Goal: Task Accomplishment & Management: Complete application form

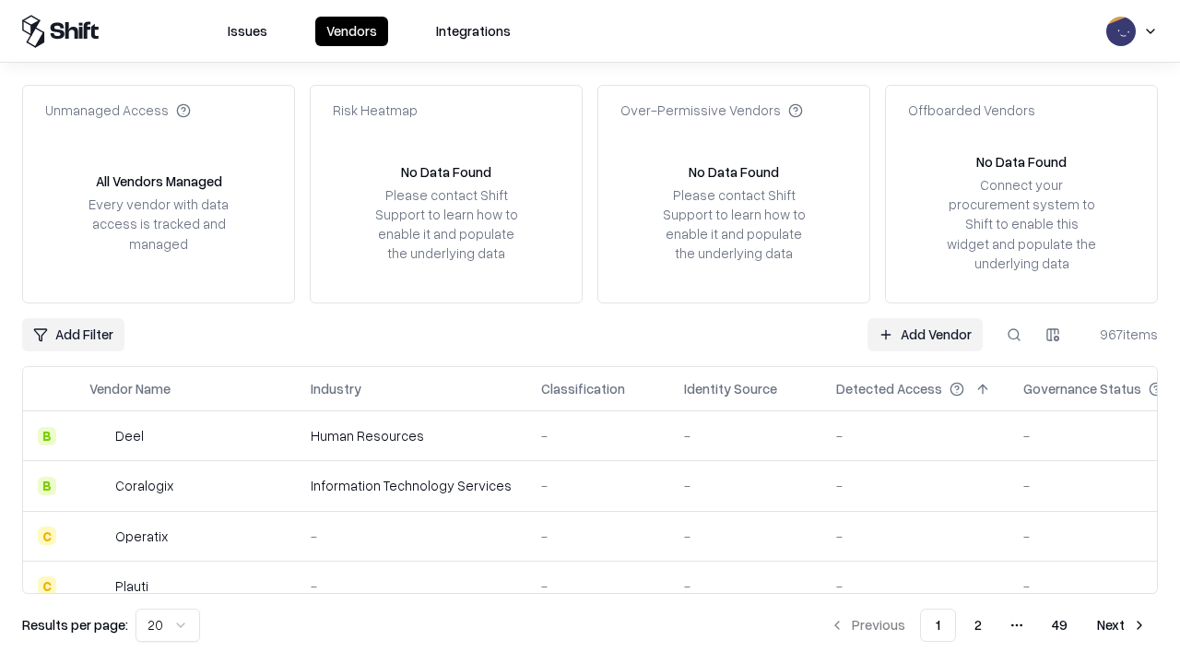
click at [925, 334] on link "Add Vendor" at bounding box center [925, 334] width 115 height 33
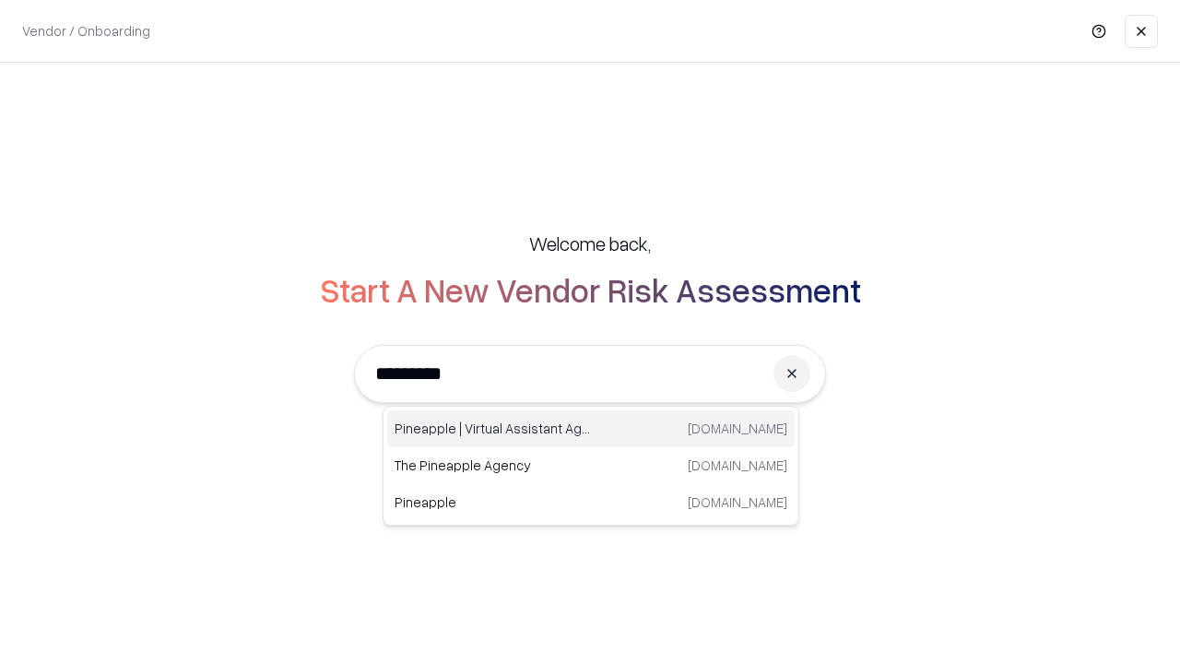
click at [591, 429] on div "Pineapple | Virtual Assistant Agency [DOMAIN_NAME]" at bounding box center [591, 428] width 408 height 37
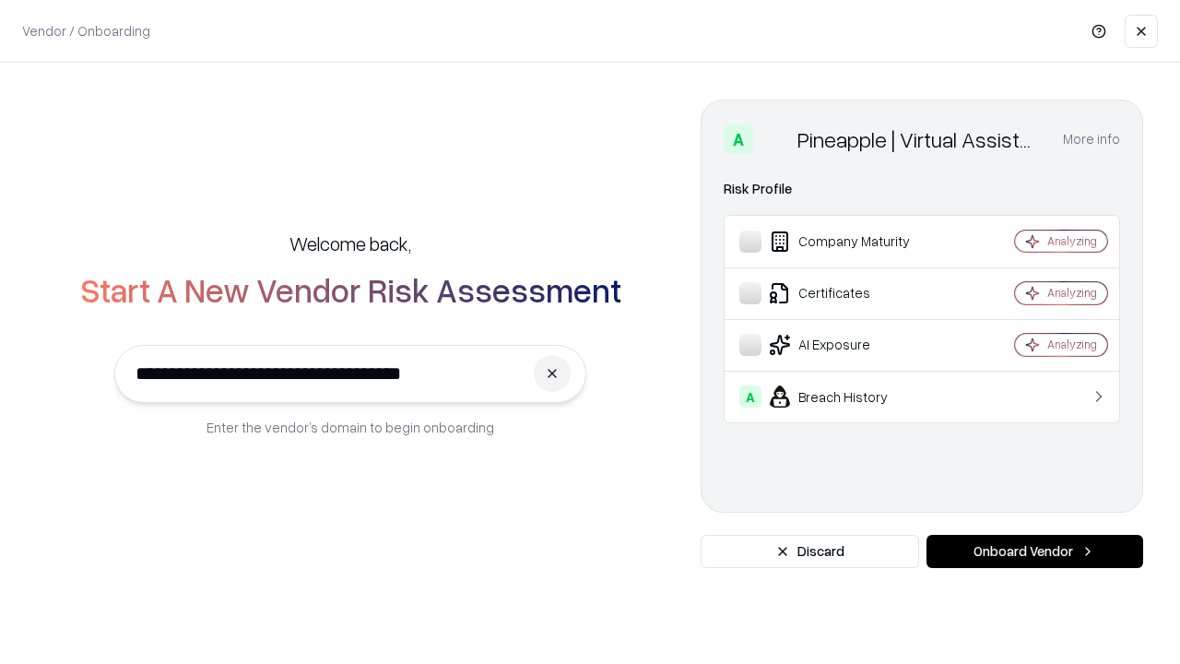
type input "**********"
click at [1035, 551] on button "Onboard Vendor" at bounding box center [1035, 551] width 217 height 33
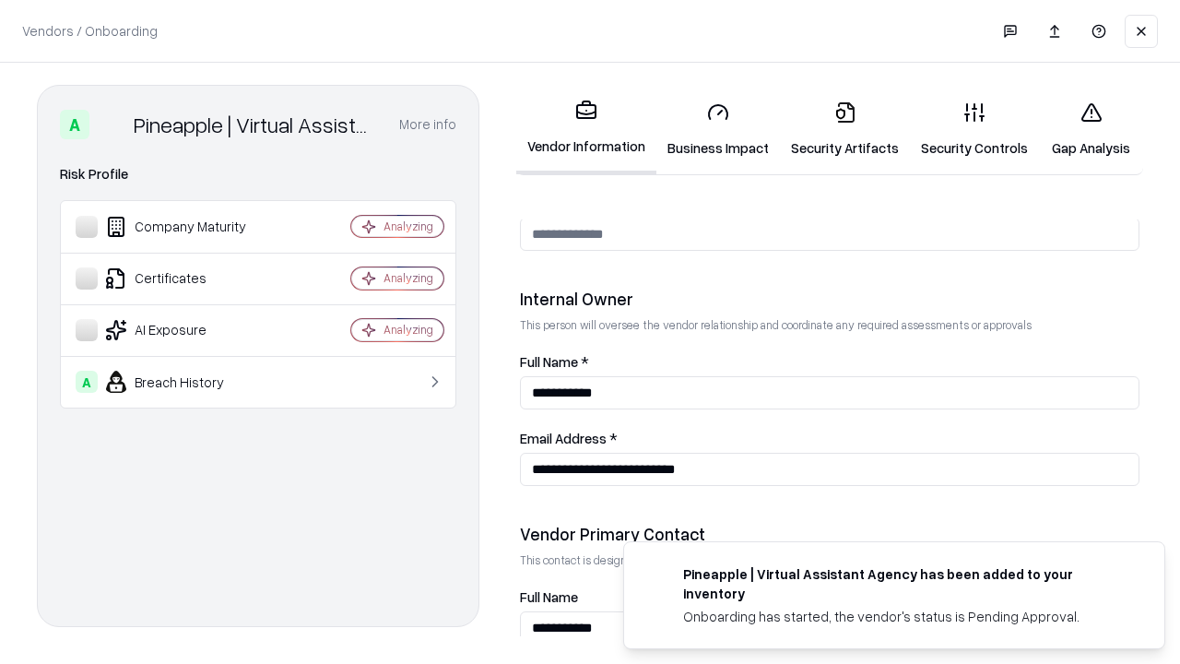
scroll to position [955, 0]
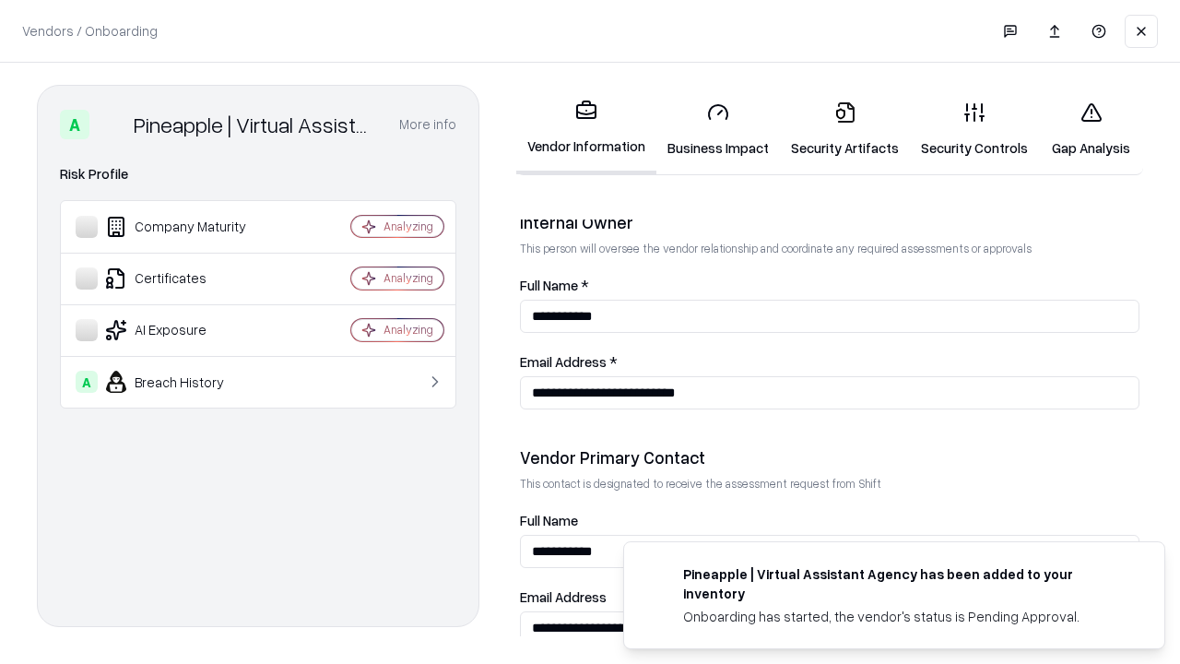
click at [718, 129] on link "Business Impact" at bounding box center [719, 130] width 124 height 86
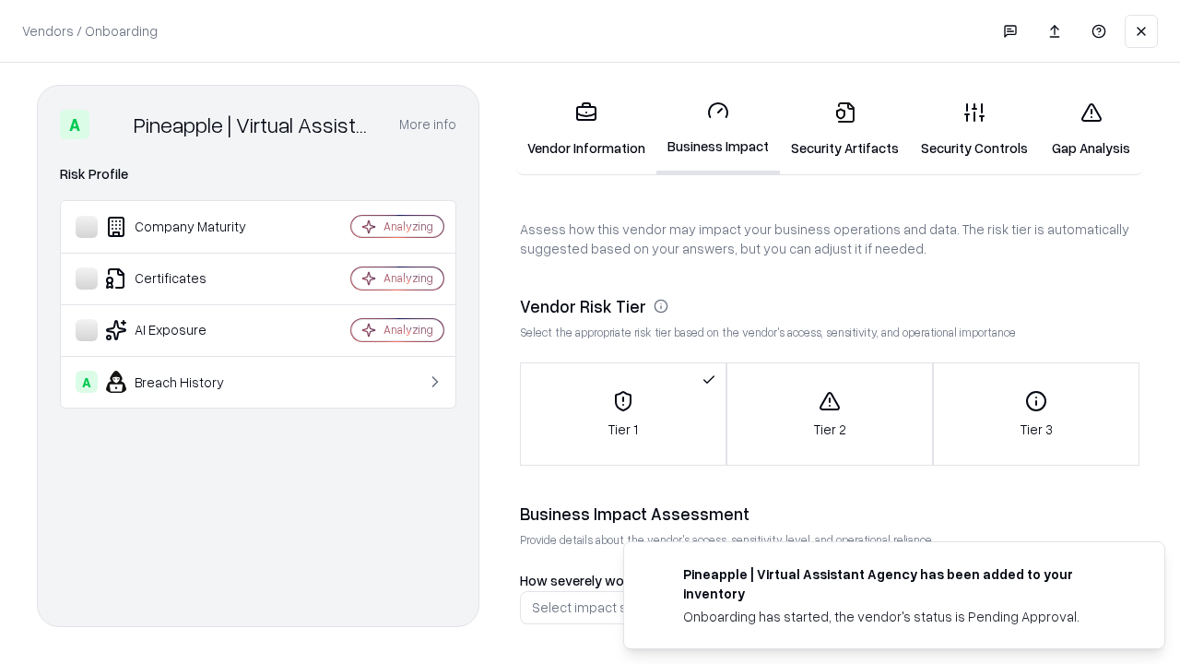
click at [845, 129] on link "Security Artifacts" at bounding box center [845, 130] width 130 height 86
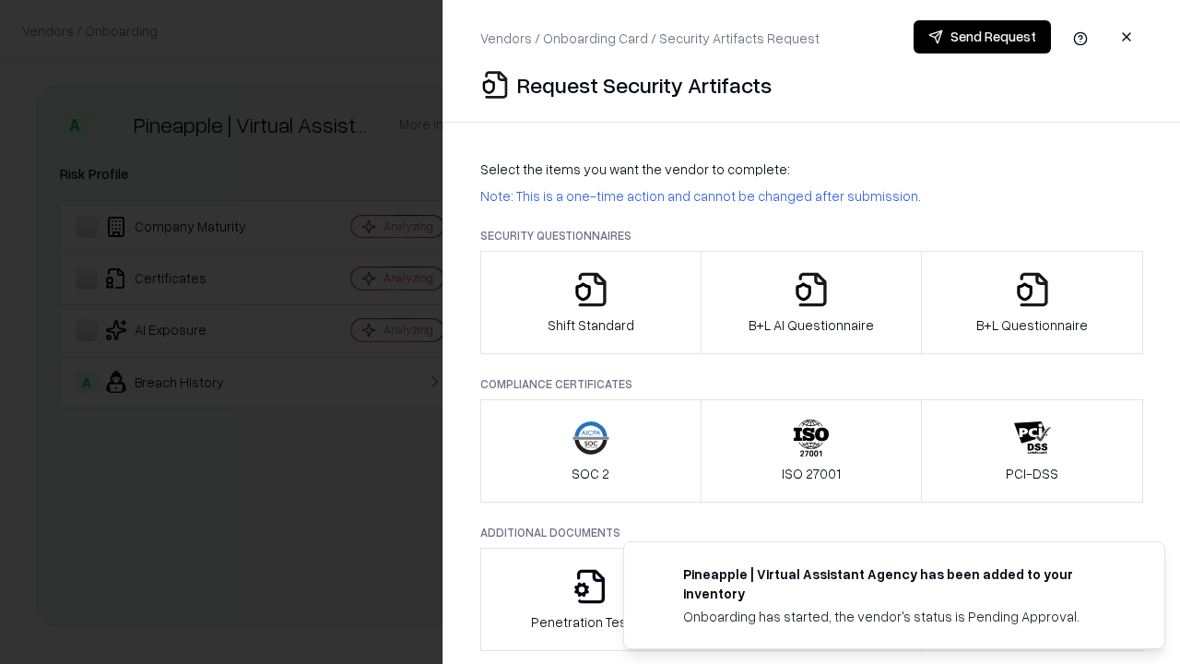
click at [590, 302] on icon "button" at bounding box center [591, 289] width 37 height 37
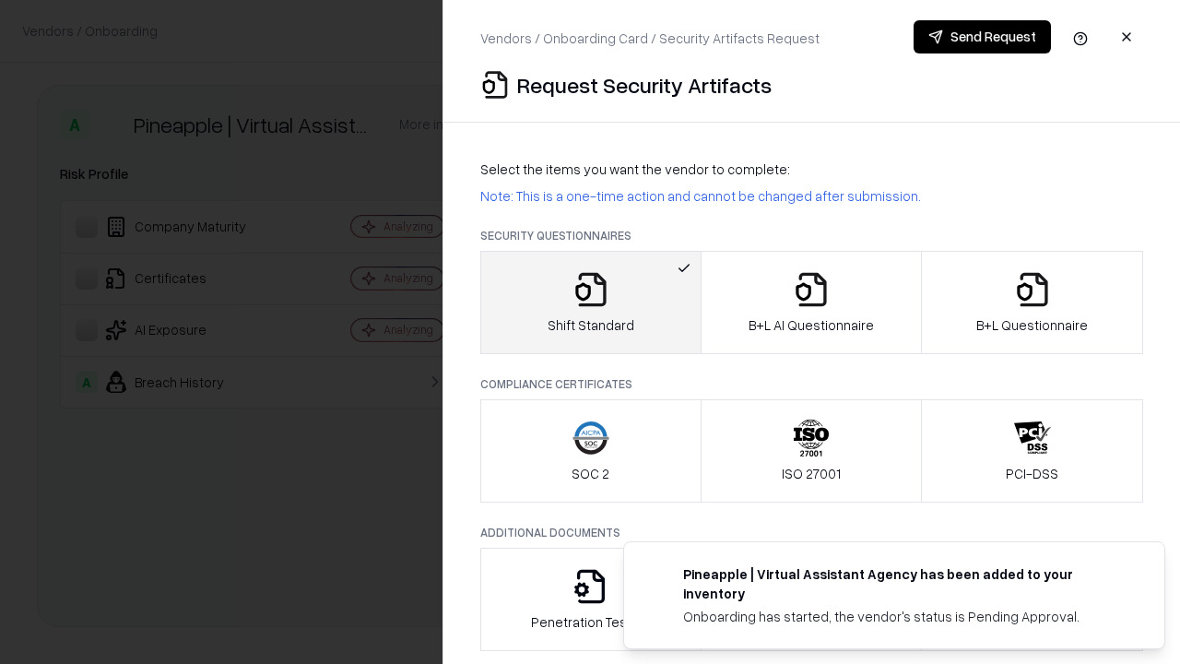
click at [982, 37] on button "Send Request" at bounding box center [982, 36] width 137 height 33
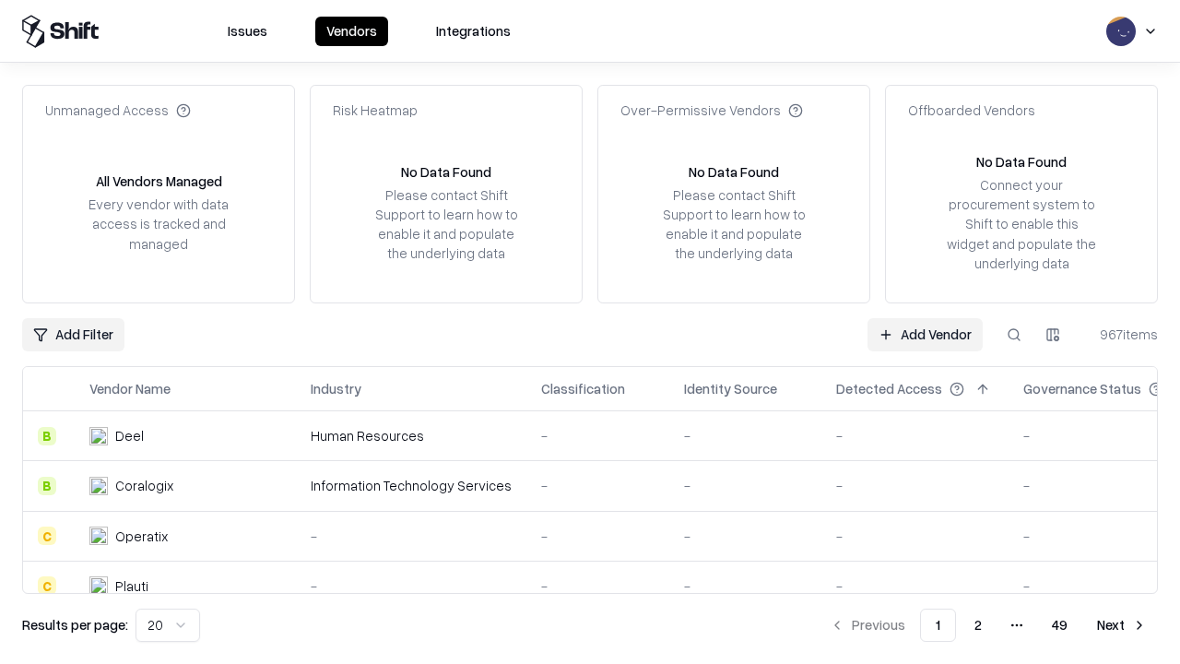
click at [1014, 334] on button at bounding box center [1014, 334] width 33 height 33
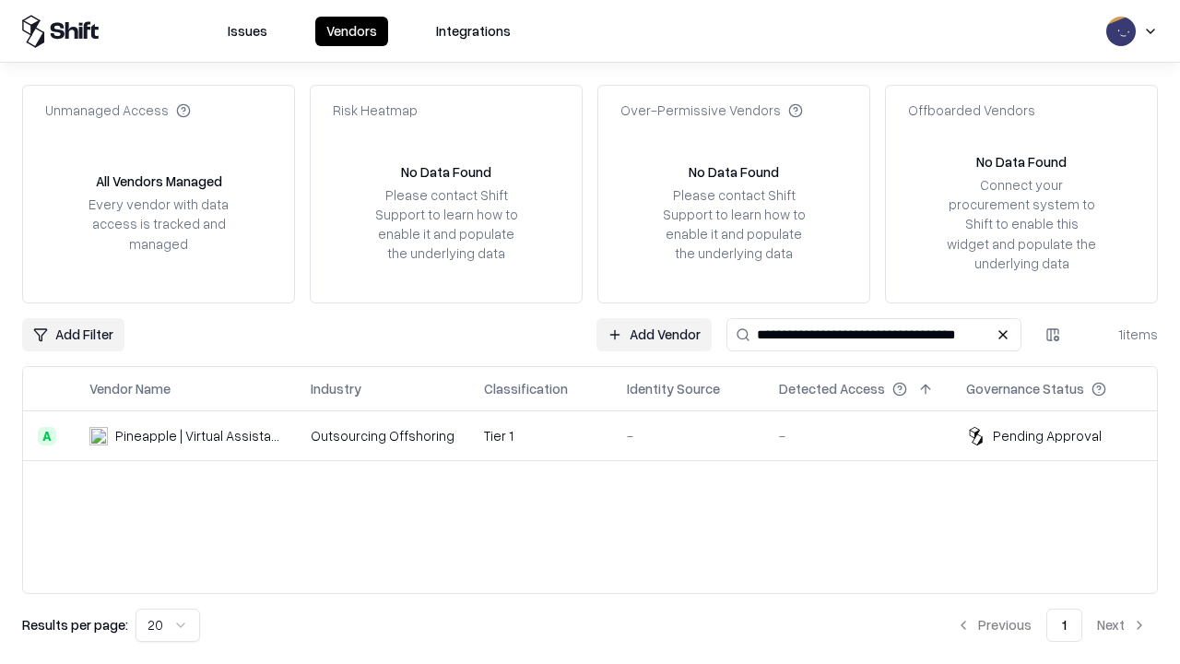
type input "**********"
click at [601, 435] on td "Tier 1" at bounding box center [540, 436] width 143 height 50
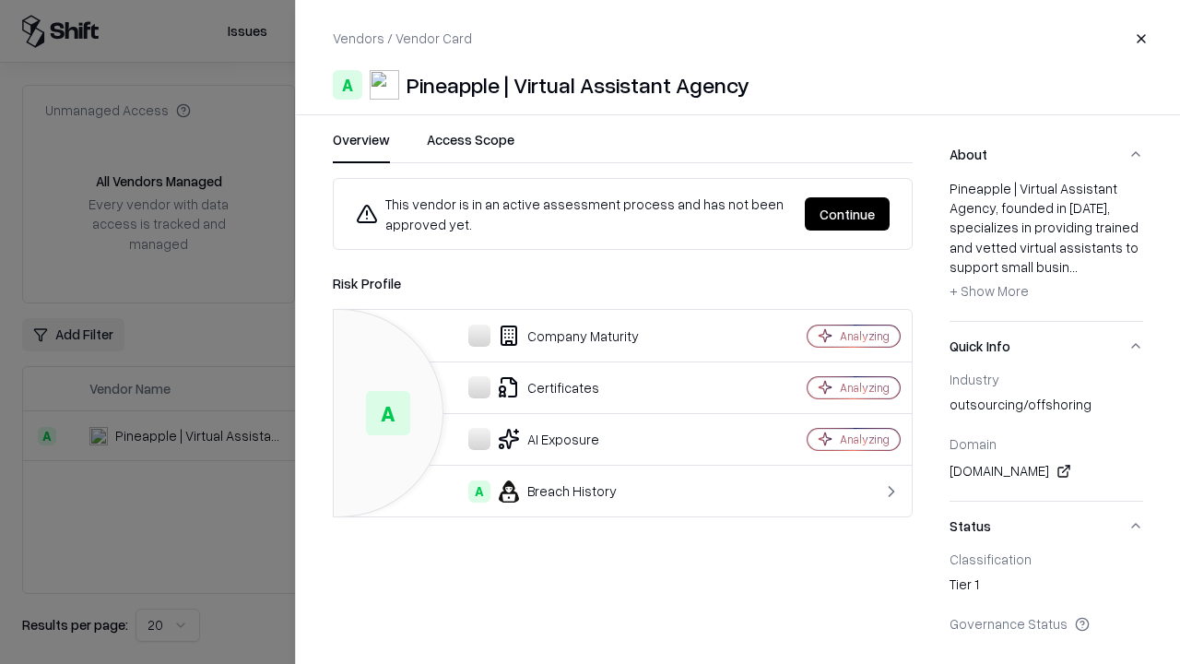
click at [848, 214] on button "Continue" at bounding box center [847, 213] width 85 height 33
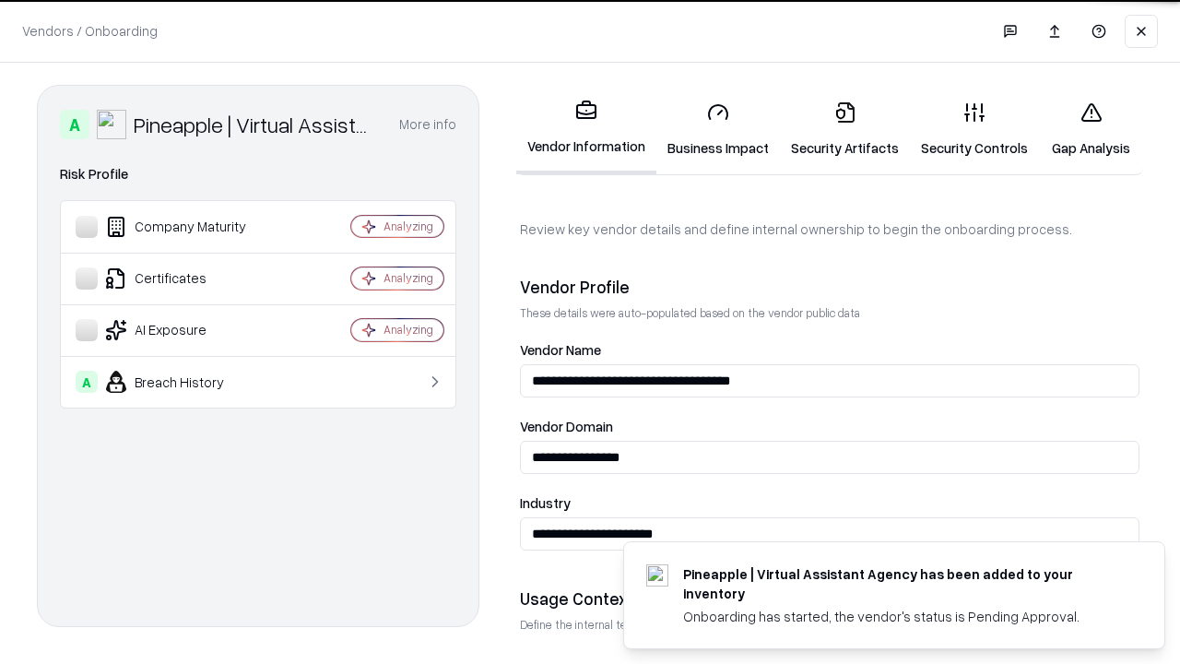
click at [845, 129] on link "Security Artifacts" at bounding box center [845, 130] width 130 height 86
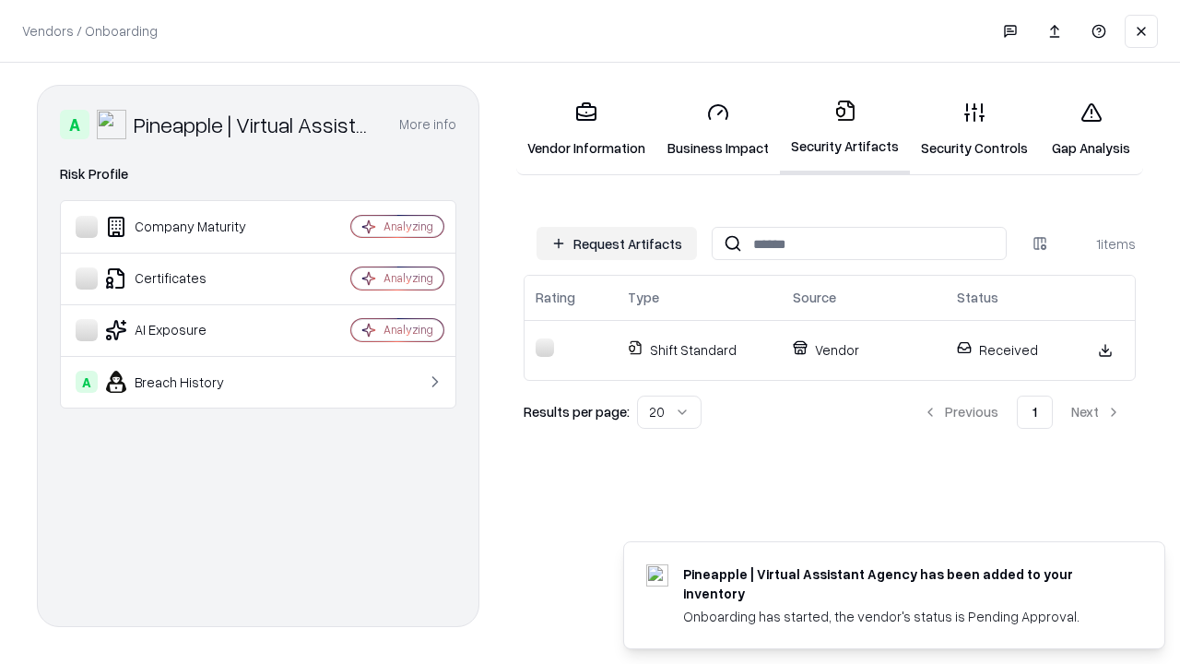
click at [975, 129] on link "Security Controls" at bounding box center [974, 130] width 129 height 86
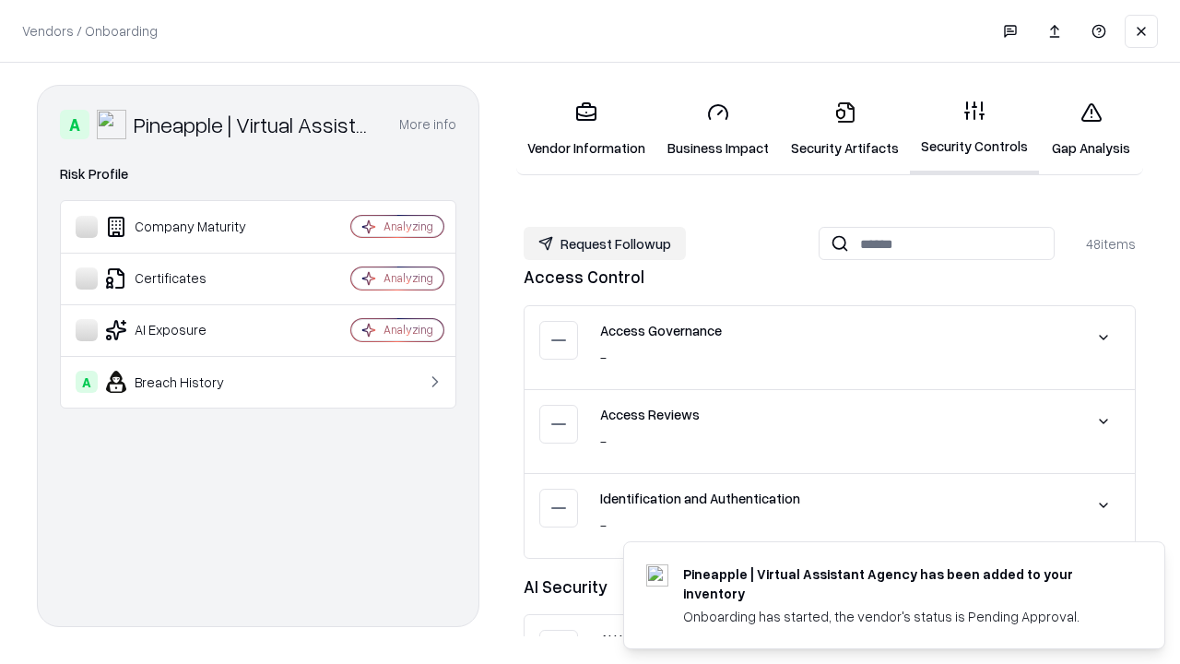
click at [605, 243] on button "Request Followup" at bounding box center [605, 243] width 162 height 33
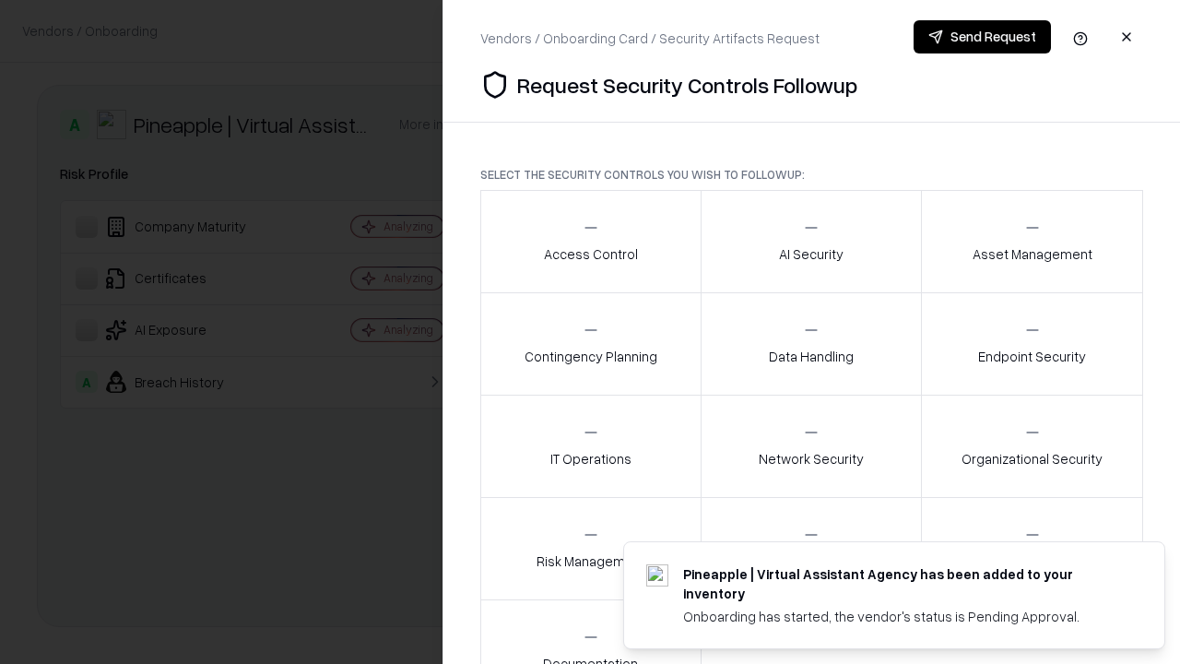
click at [590, 242] on div "Access Control" at bounding box center [591, 241] width 94 height 45
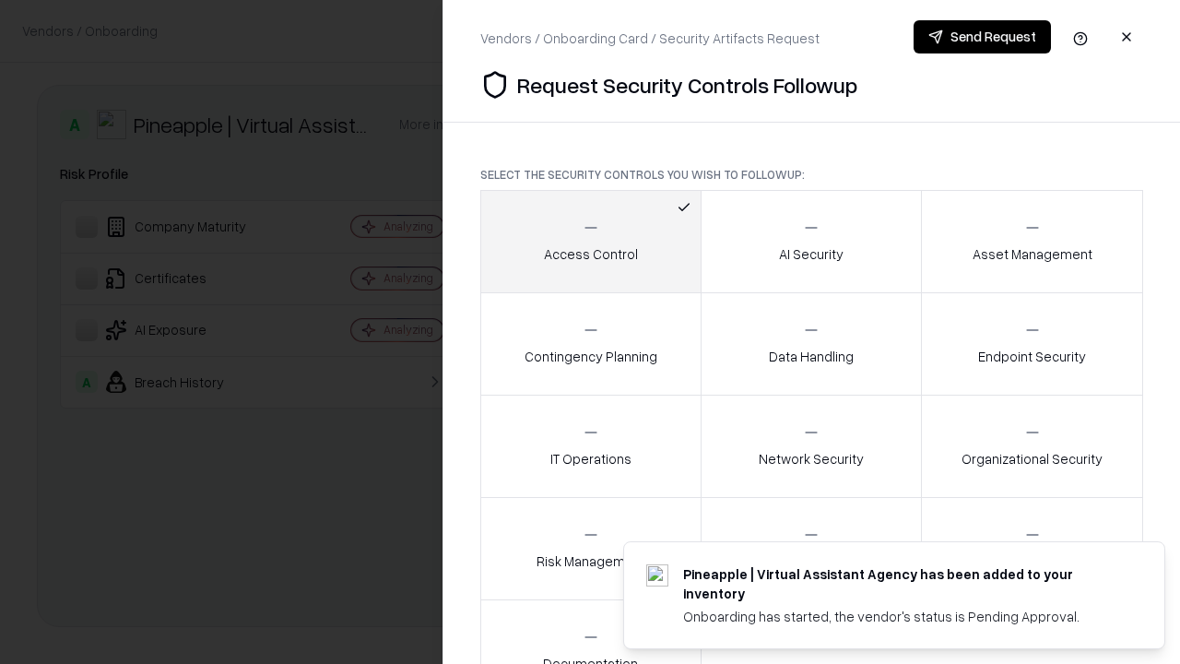
click at [982, 37] on button "Send Request" at bounding box center [982, 36] width 137 height 33
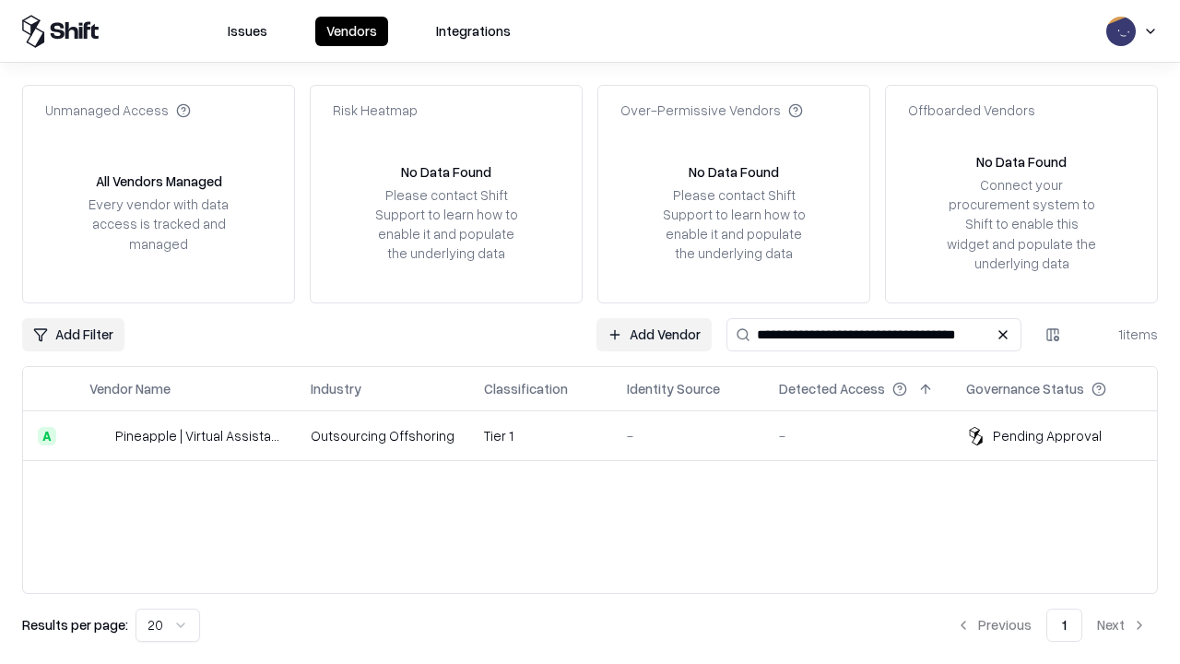
type input "**********"
click at [601, 435] on td "Tier 1" at bounding box center [540, 436] width 143 height 50
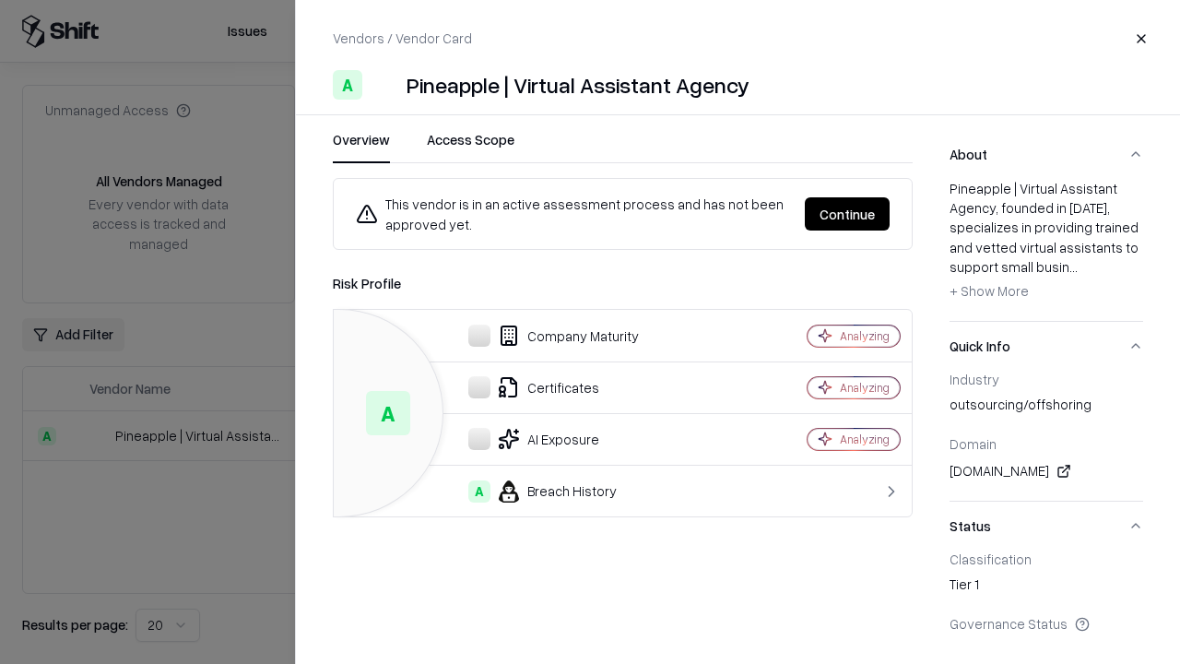
click at [848, 214] on button "Continue" at bounding box center [847, 213] width 85 height 33
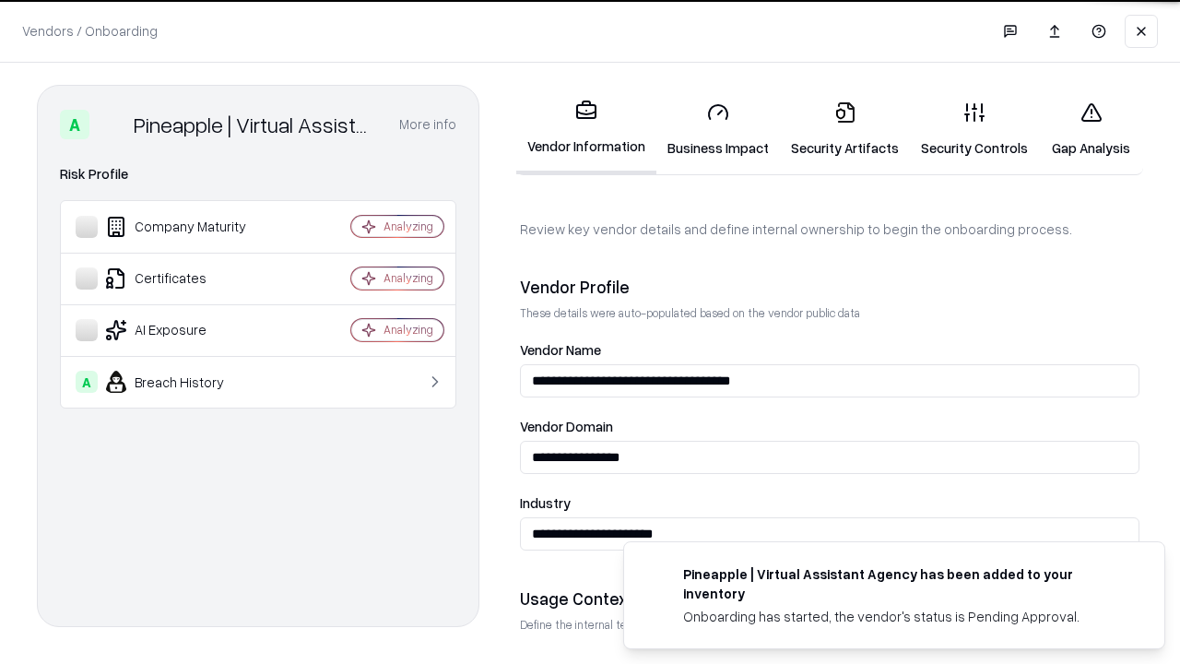
click at [1091, 129] on link "Gap Analysis" at bounding box center [1091, 130] width 104 height 86
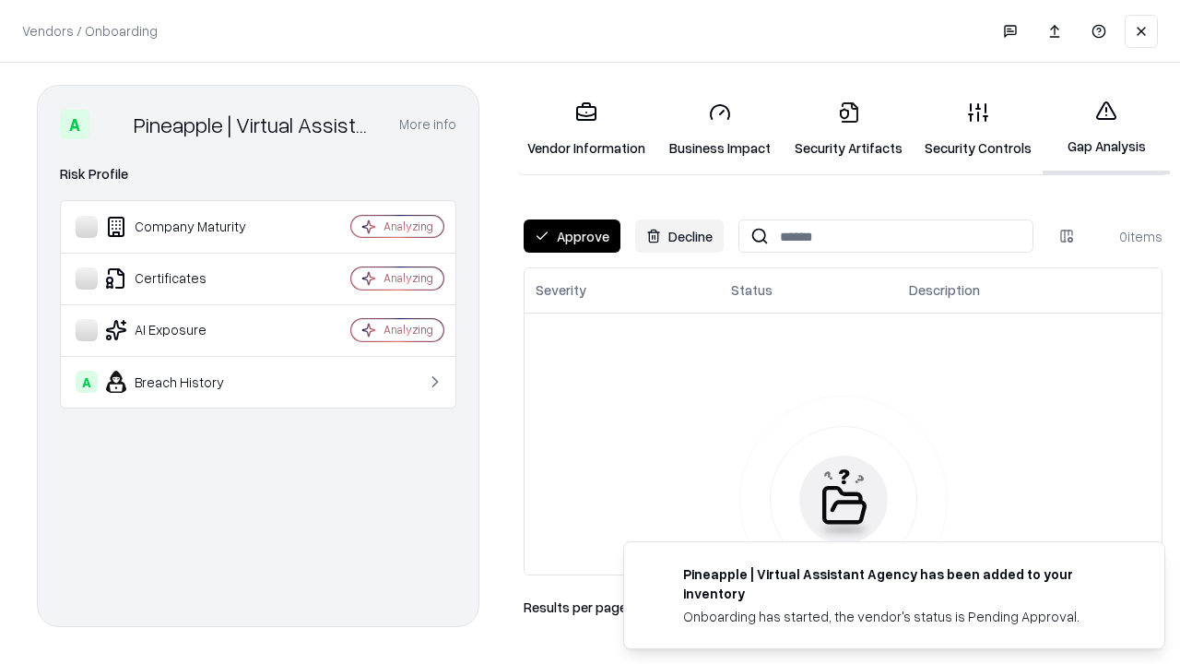
click at [572, 236] on button "Approve" at bounding box center [572, 235] width 97 height 33
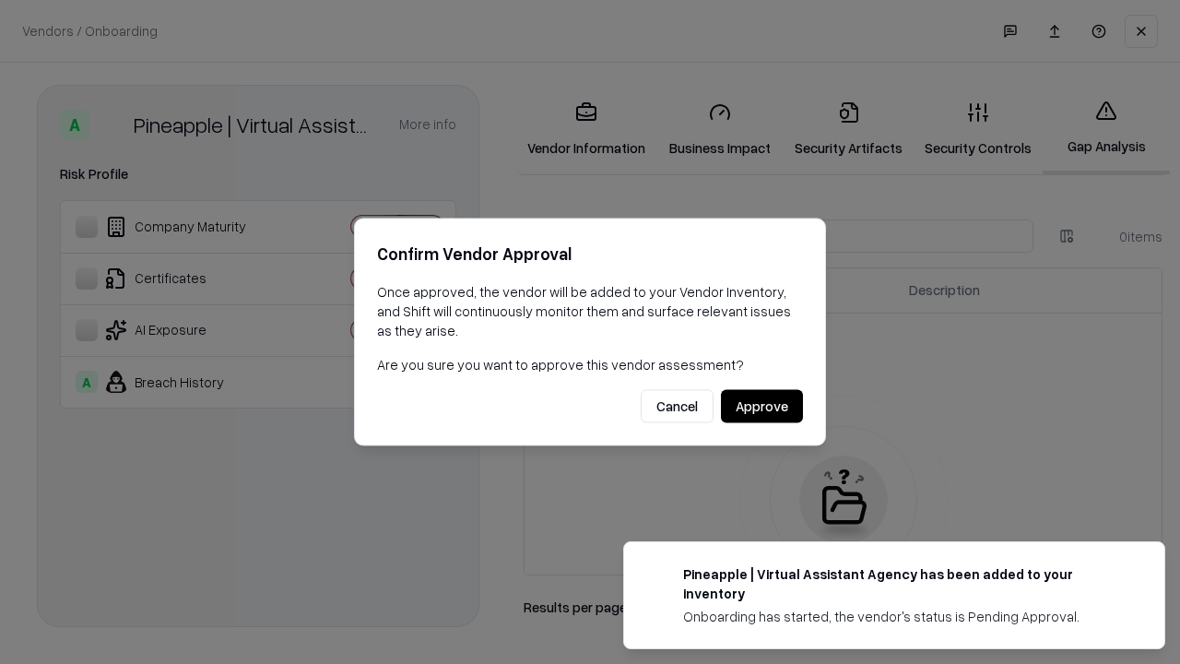
click at [762, 406] on button "Approve" at bounding box center [762, 406] width 82 height 33
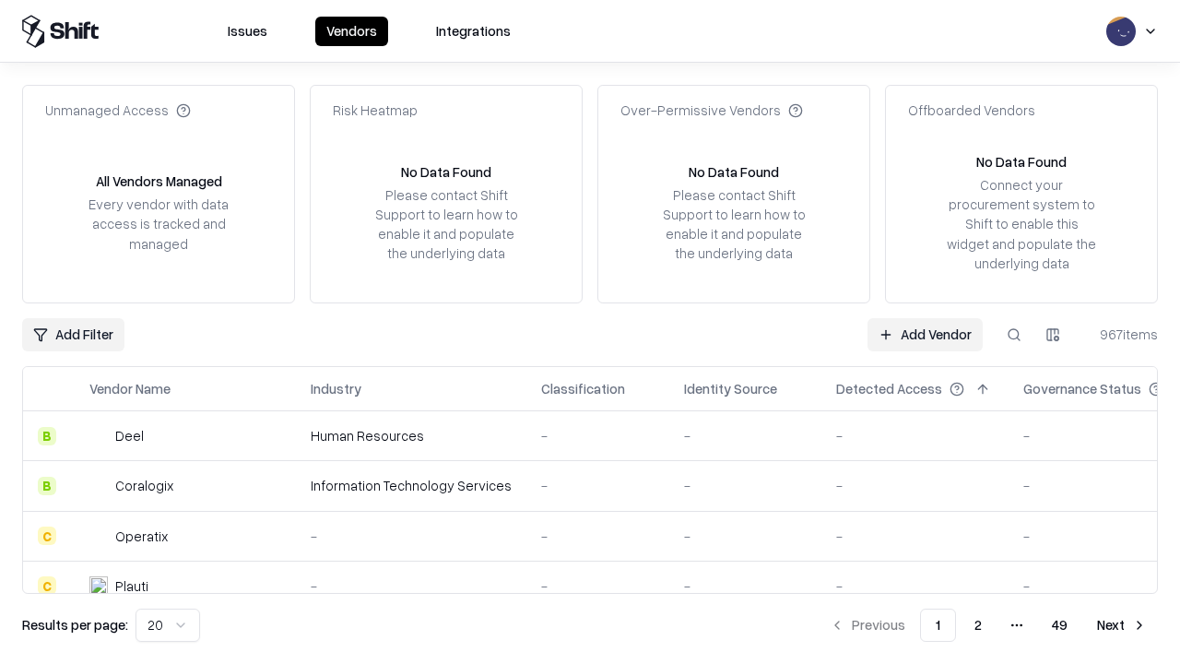
type input "**********"
click at [925, 334] on link "Add Vendor" at bounding box center [925, 334] width 115 height 33
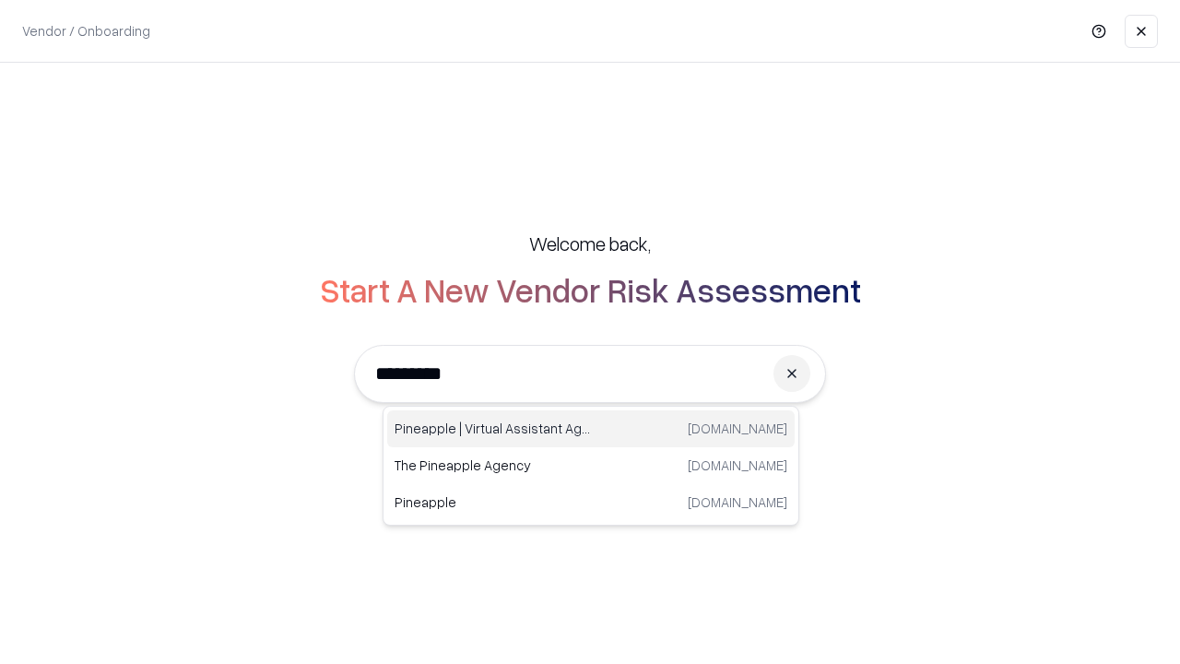
click at [591, 429] on div "Pineapple | Virtual Assistant Agency [DOMAIN_NAME]" at bounding box center [591, 428] width 408 height 37
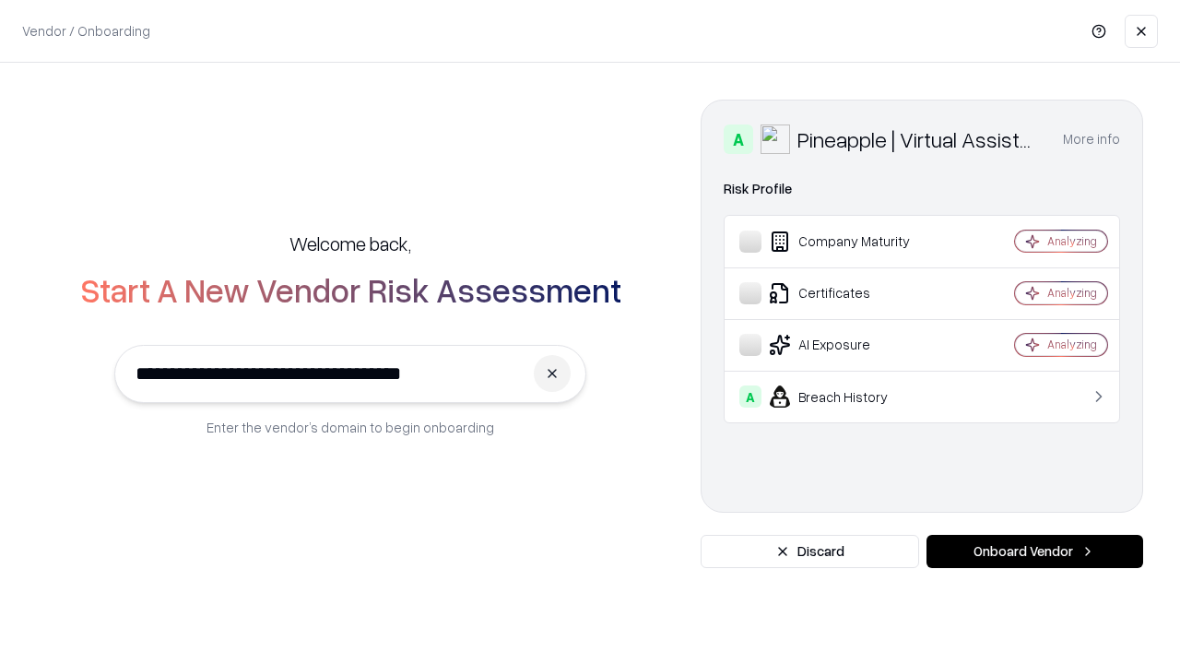
type input "**********"
click at [1035, 551] on button "Onboard Vendor" at bounding box center [1035, 551] width 217 height 33
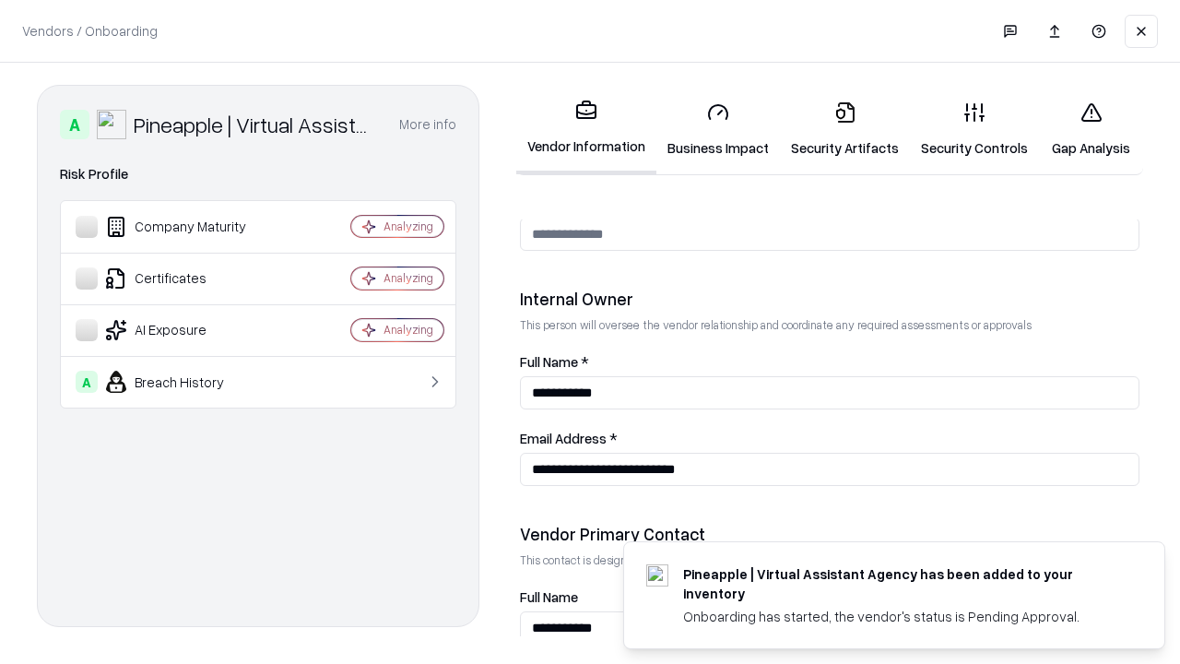
scroll to position [955, 0]
